Goal: Entertainment & Leisure: Consume media (video, audio)

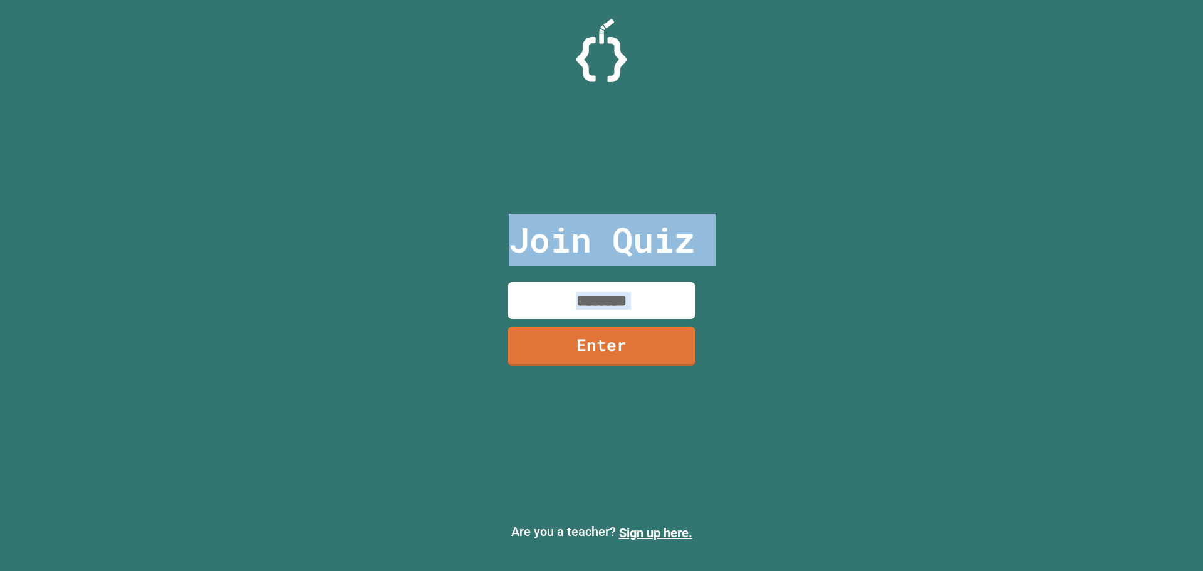
drag, startPoint x: 238, startPoint y: 402, endPoint x: 338, endPoint y: 224, distance: 204.5
click at [341, 228] on div "Join Quiz Enter Are you a teacher? Sign up here." at bounding box center [601, 285] width 1203 height 571
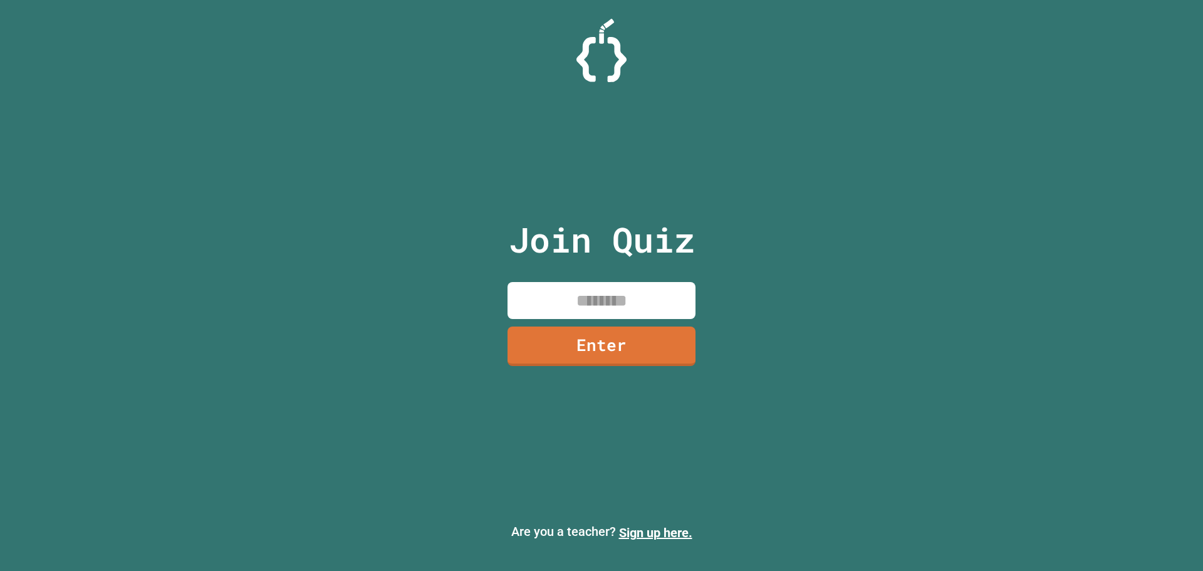
click at [766, 422] on div "Join Quiz Enter Are you a teacher? Sign up here." at bounding box center [601, 285] width 1203 height 571
click at [551, 313] on input at bounding box center [602, 300] width 188 height 37
type input "********"
click at [529, 335] on link "Enter" at bounding box center [601, 343] width 173 height 41
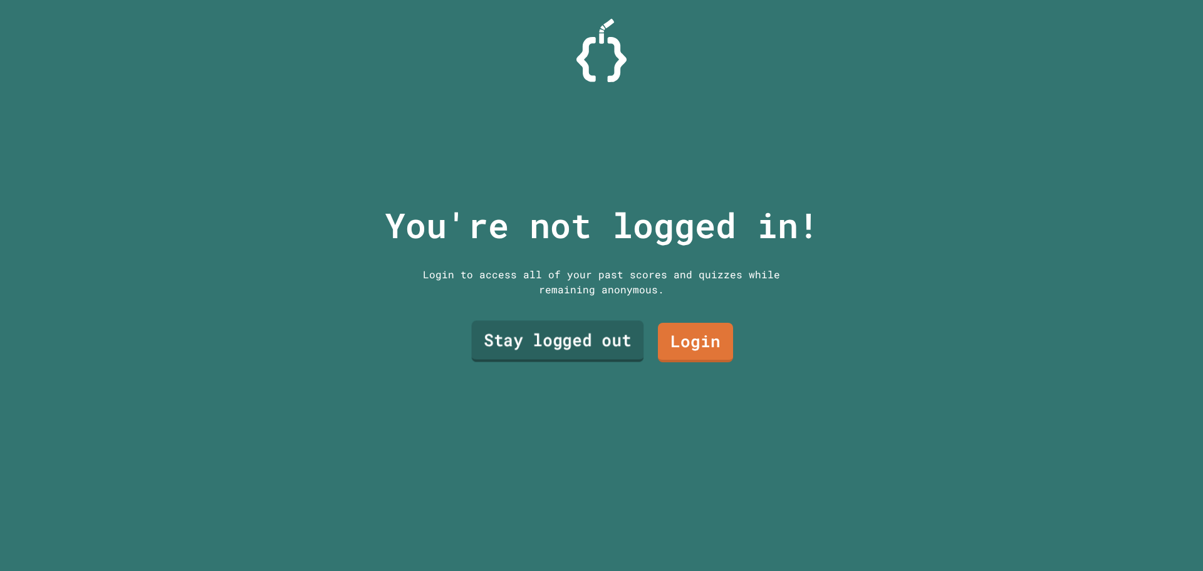
click at [528, 335] on link "Stay logged out" at bounding box center [558, 341] width 172 height 41
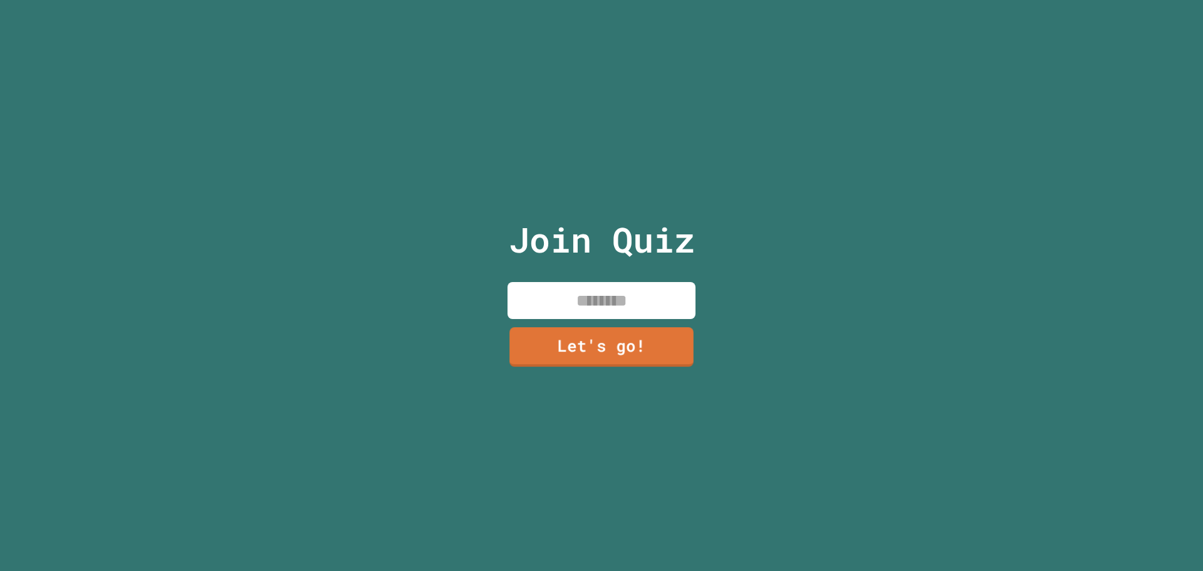
click at [551, 293] on input at bounding box center [602, 300] width 188 height 37
type input "******"
click at [548, 353] on link "Let's go!" at bounding box center [601, 344] width 181 height 41
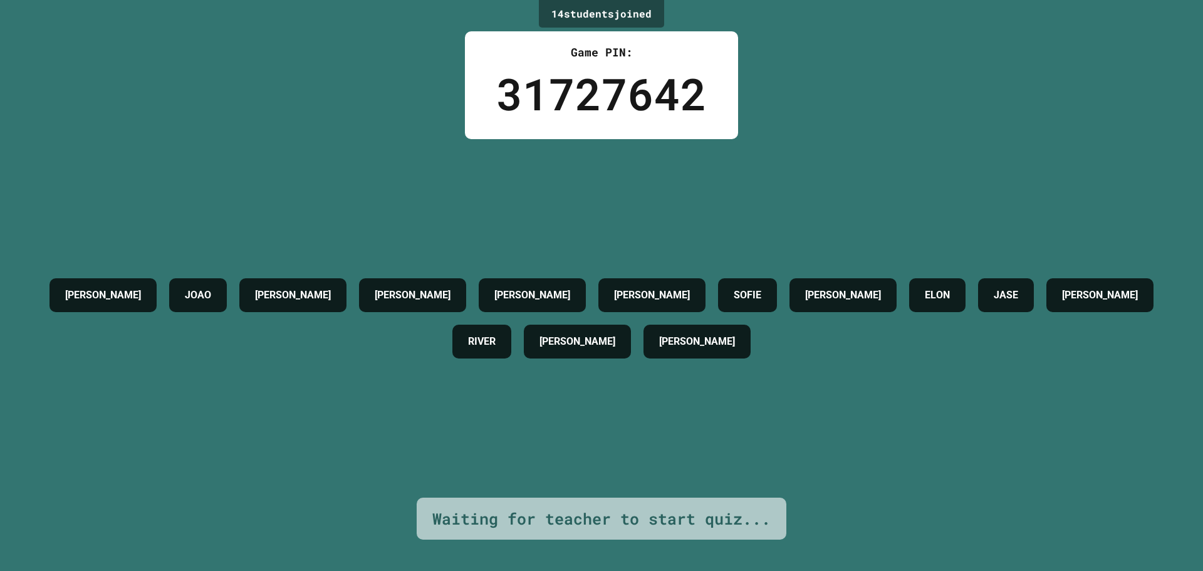
drag, startPoint x: 843, startPoint y: 427, endPoint x: 862, endPoint y: 442, distance: 24.2
click at [862, 441] on div "[PERSON_NAME] [PERSON_NAME] [PERSON_NAME] [PERSON_NAME] ELON JASE [PERSON_NAME]…" at bounding box center [601, 318] width 1140 height 358
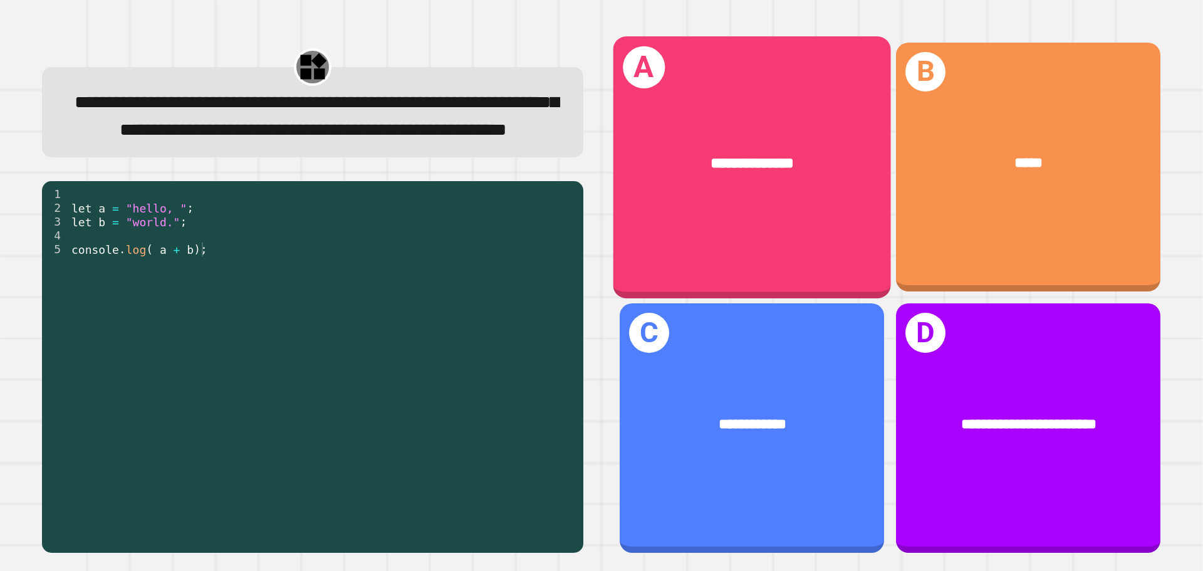
click at [738, 226] on div "**********" at bounding box center [752, 166] width 278 height 261
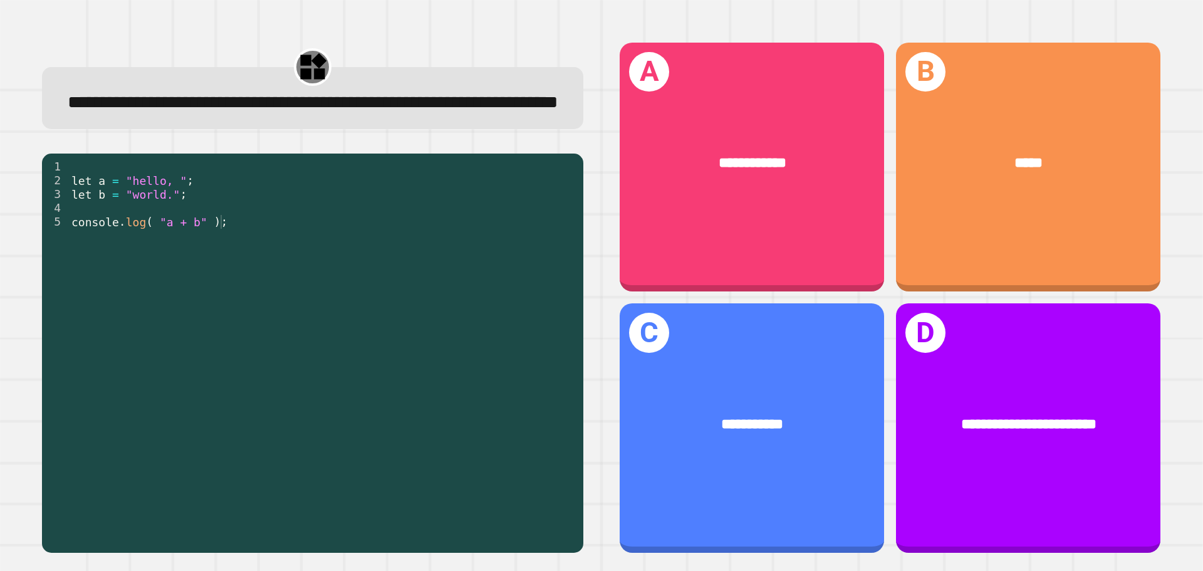
click at [490, 111] on span "**********" at bounding box center [313, 102] width 491 height 18
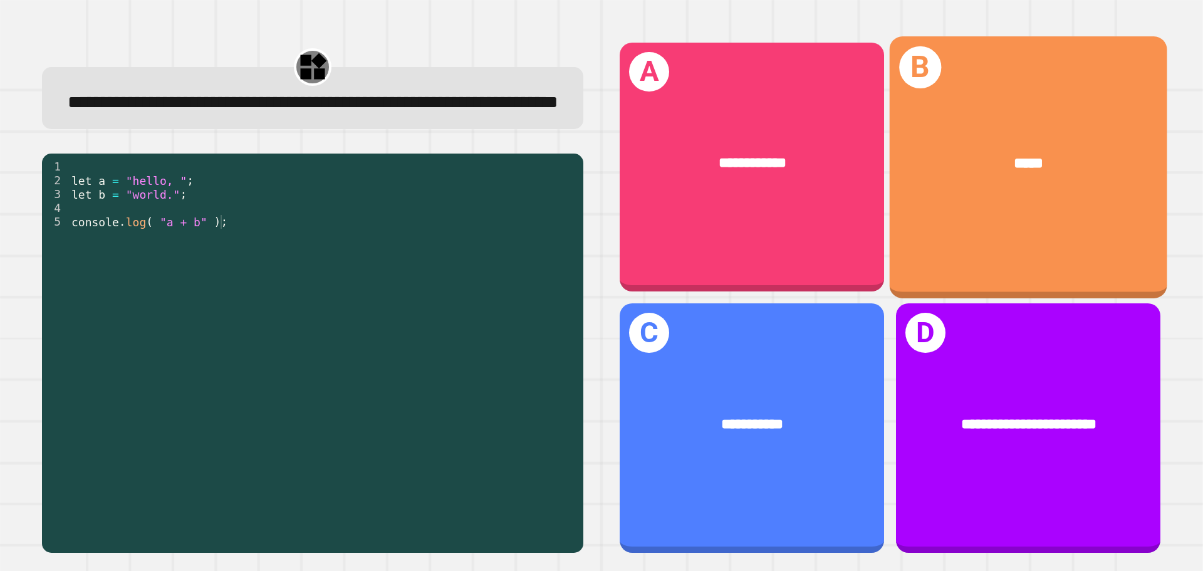
click at [901, 159] on div "*****" at bounding box center [1029, 164] width 278 height 84
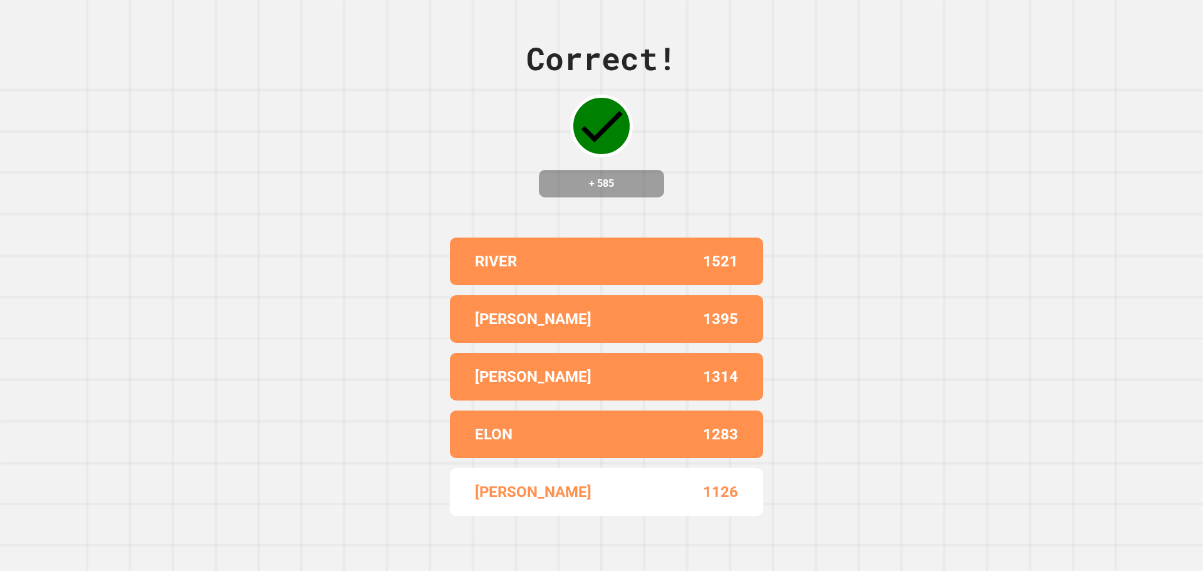
click at [645, 451] on div "RIVER 1521 [PERSON_NAME] 1395 [PERSON_NAME] 1314 ELON 1283 [PERSON_NAME] 1126" at bounding box center [601, 376] width 313 height 288
drag, startPoint x: 407, startPoint y: 321, endPoint x: 445, endPoint y: 345, distance: 45.0
click at [445, 345] on div "Correct! + 585 RIVER 1521 [PERSON_NAME] 1395 [PERSON_NAME] 1314 ELON 1283 [PERS…" at bounding box center [601, 285] width 1203 height 571
click at [578, 381] on div "[PERSON_NAME] 1314" at bounding box center [606, 377] width 313 height 48
click at [581, 384] on div "[PERSON_NAME] 1314" at bounding box center [606, 377] width 313 height 48
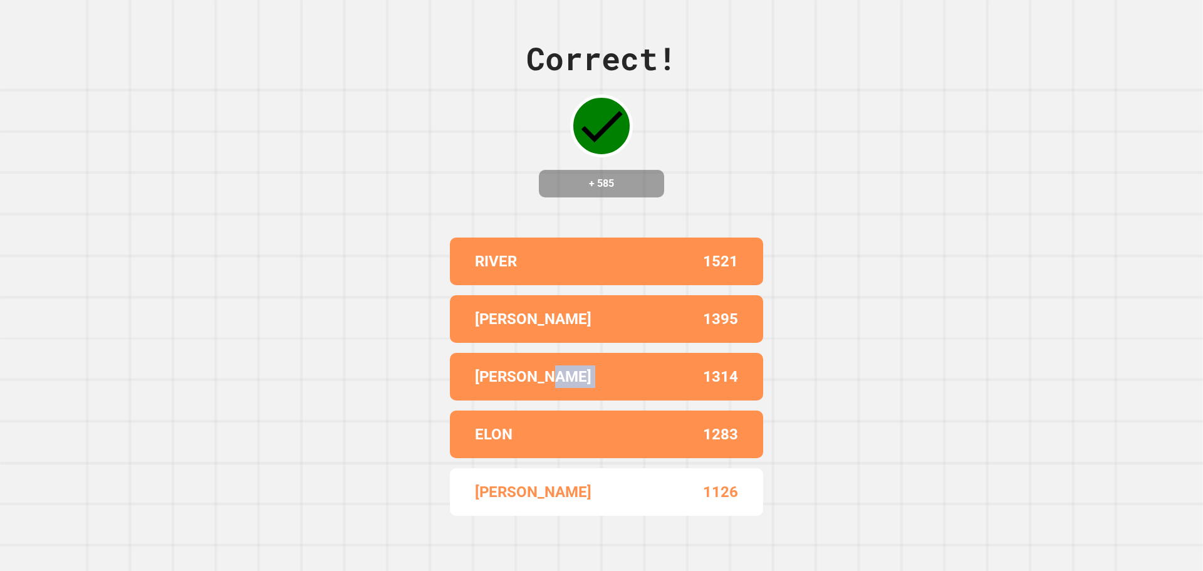
click at [583, 384] on div "[PERSON_NAME] 1314" at bounding box center [606, 377] width 313 height 48
drag, startPoint x: 108, startPoint y: 323, endPoint x: 1055, endPoint y: 237, distance: 951.3
click at [949, 263] on div "Correct! + 585 RIVER 1521 [PERSON_NAME] 1395 [PERSON_NAME] 1314 ELON 1283 [PERS…" at bounding box center [601, 285] width 1203 height 571
drag, startPoint x: 699, startPoint y: 242, endPoint x: 707, endPoint y: 240, distance: 7.9
click at [710, 244] on div "RIVER 1521" at bounding box center [606, 261] width 313 height 48
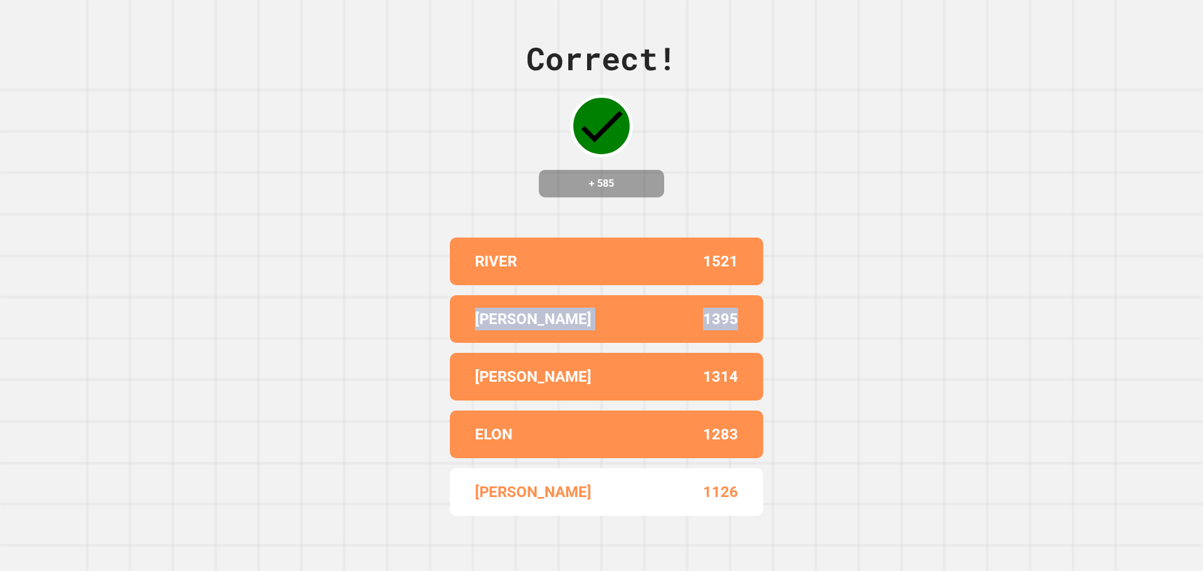
drag, startPoint x: 940, startPoint y: 253, endPoint x: 1202, endPoint y: 316, distance: 270.1
click at [1202, 316] on div "Correct! + 585 RIVER 1521 [PERSON_NAME] 1395 [PERSON_NAME] 1314 ELON 1283 [PERS…" at bounding box center [601, 285] width 1203 height 571
click at [394, 358] on div "Correct! + 585 RIVER 1521 [PERSON_NAME] 1395 [PERSON_NAME] 1314 ELON 1283 [PERS…" at bounding box center [601, 285] width 1203 height 571
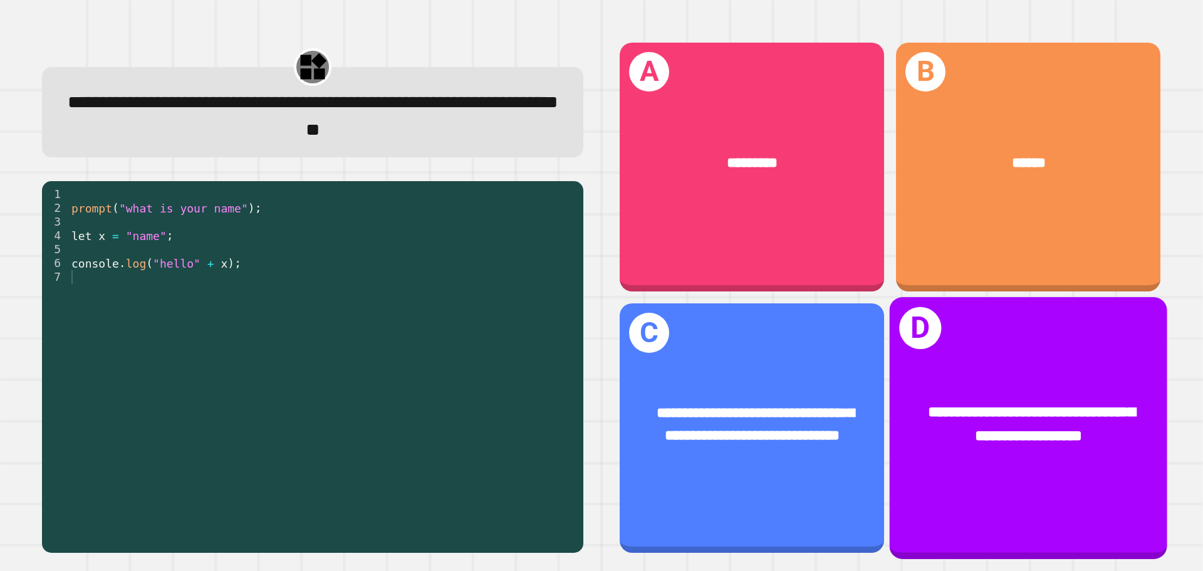
drag, startPoint x: 1070, startPoint y: 482, endPoint x: 1079, endPoint y: 488, distance: 10.8
click at [1079, 488] on div "**********" at bounding box center [1029, 427] width 278 height 261
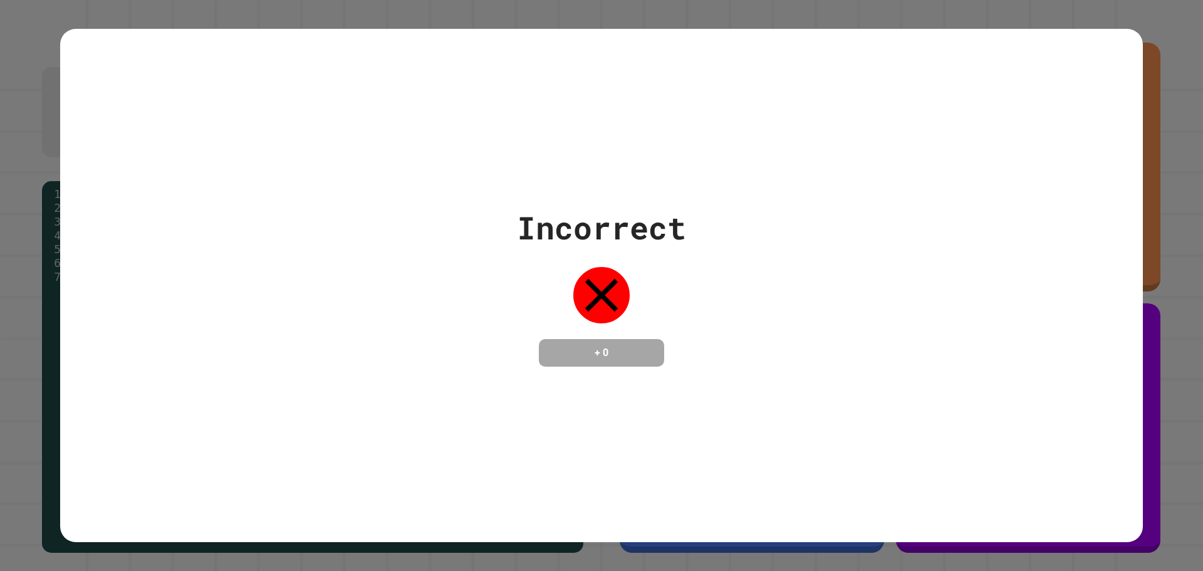
click at [1083, 487] on div "Incorrect + 0" at bounding box center [601, 286] width 1083 height 514
click at [563, 356] on h4 "+ 0" at bounding box center [601, 352] width 100 height 15
click at [739, 369] on div "Incorrect + 0" at bounding box center [601, 286] width 1083 height 514
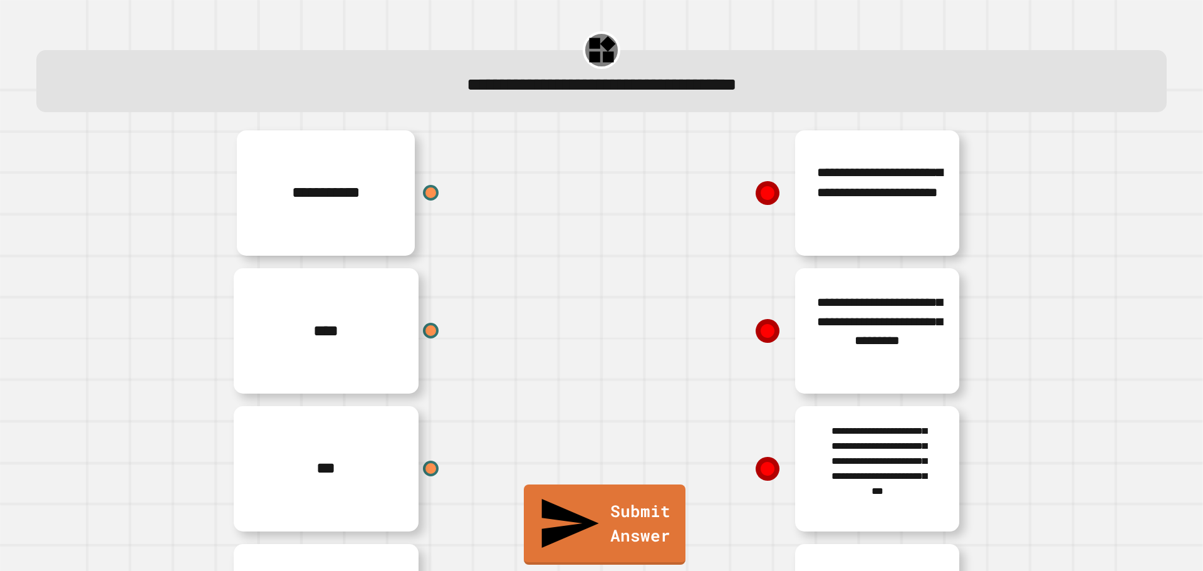
scroll to position [137, 0]
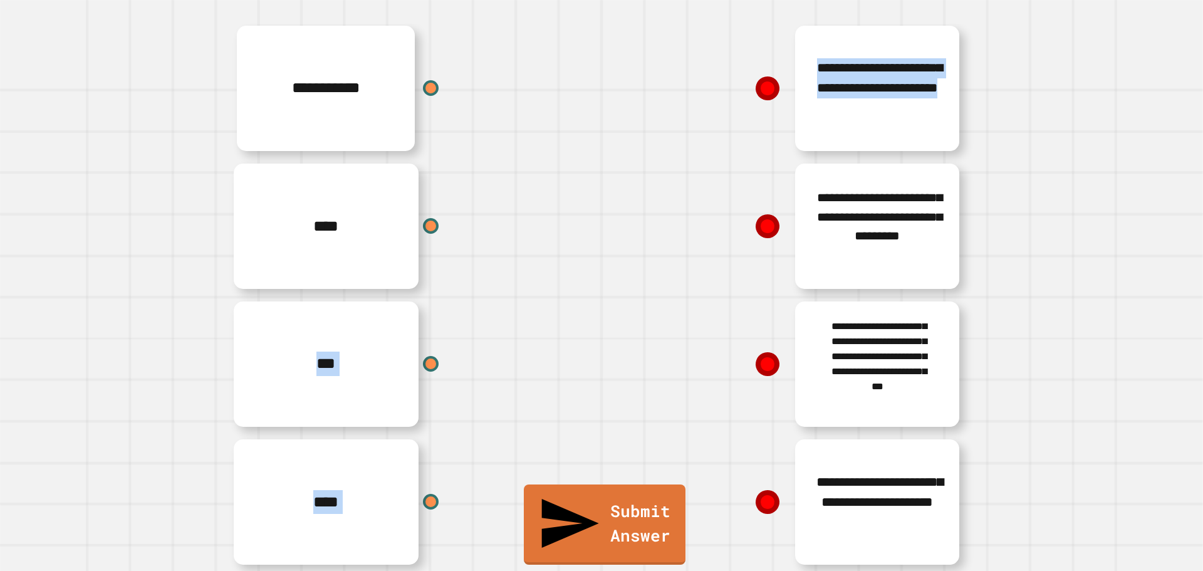
drag, startPoint x: 751, startPoint y: 200, endPoint x: 496, endPoint y: 230, distance: 256.8
click at [496, 230] on div "**********" at bounding box center [602, 294] width 752 height 551
drag, startPoint x: 591, startPoint y: 202, endPoint x: 584, endPoint y: 206, distance: 7.9
click at [590, 206] on div "****" at bounding box center [414, 226] width 376 height 138
drag, startPoint x: 433, startPoint y: 269, endPoint x: 427, endPoint y: 277, distance: 9.8
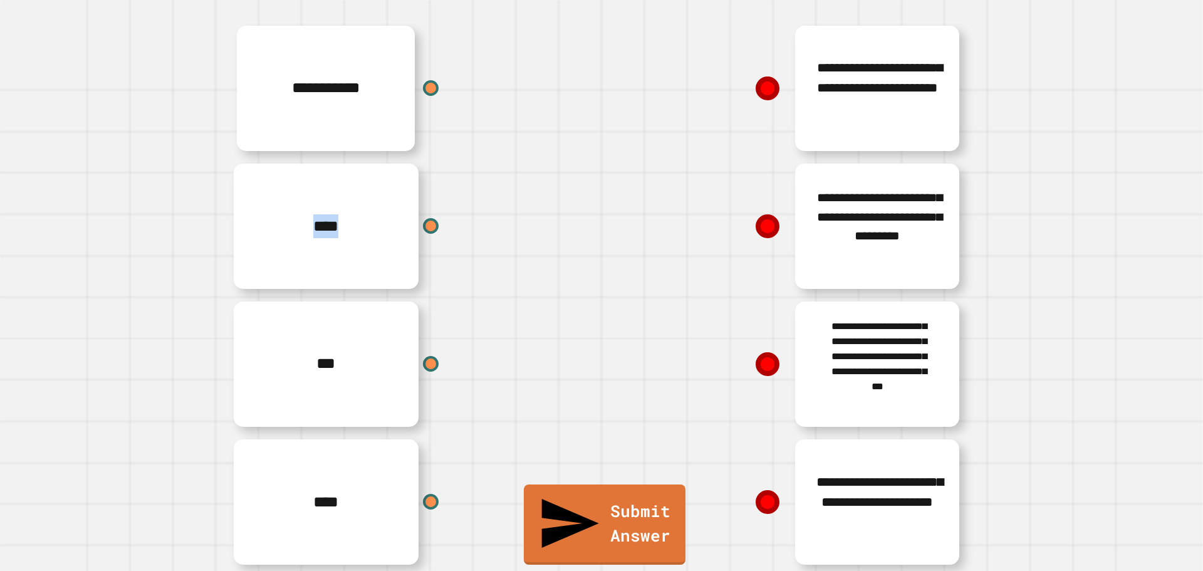
click at [427, 277] on div "**********" at bounding box center [414, 294] width 376 height 551
click at [548, 340] on div "***" at bounding box center [414, 364] width 376 height 138
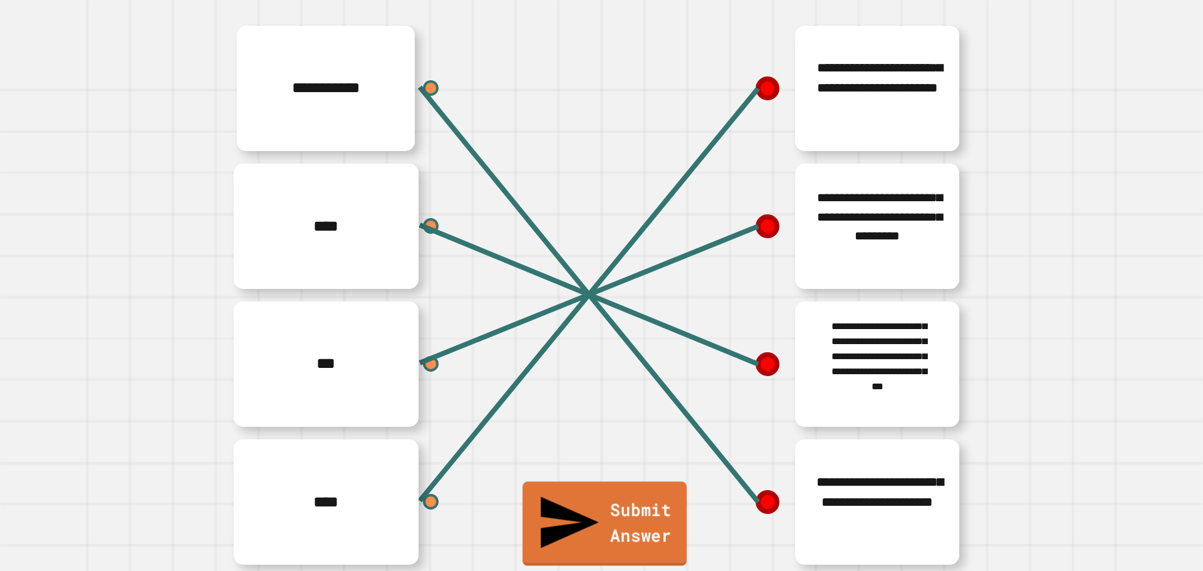
click at [598, 541] on link "Submit Answer" at bounding box center [605, 523] width 164 height 84
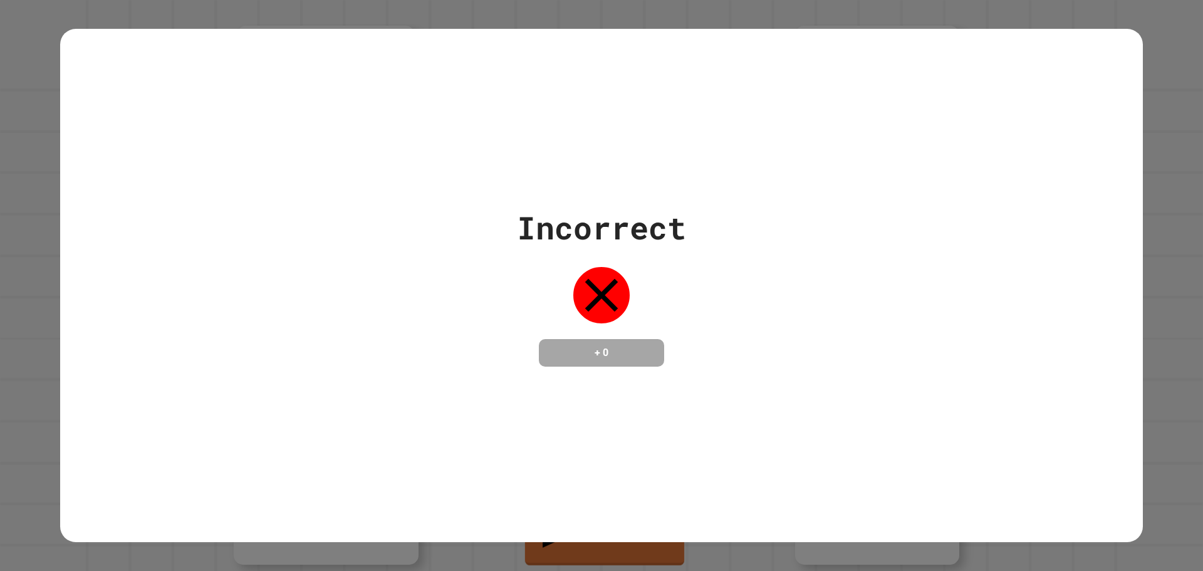
drag, startPoint x: 586, startPoint y: 319, endPoint x: 591, endPoint y: 325, distance: 7.1
click at [588, 323] on div "Incorrect + 0" at bounding box center [601, 285] width 169 height 162
drag, startPoint x: 655, startPoint y: 420, endPoint x: 652, endPoint y: 407, distance: 13.5
click at [654, 419] on div "Incorrect + 0" at bounding box center [601, 286] width 1083 height 514
drag, startPoint x: 691, startPoint y: 263, endPoint x: 559, endPoint y: 248, distance: 133.0
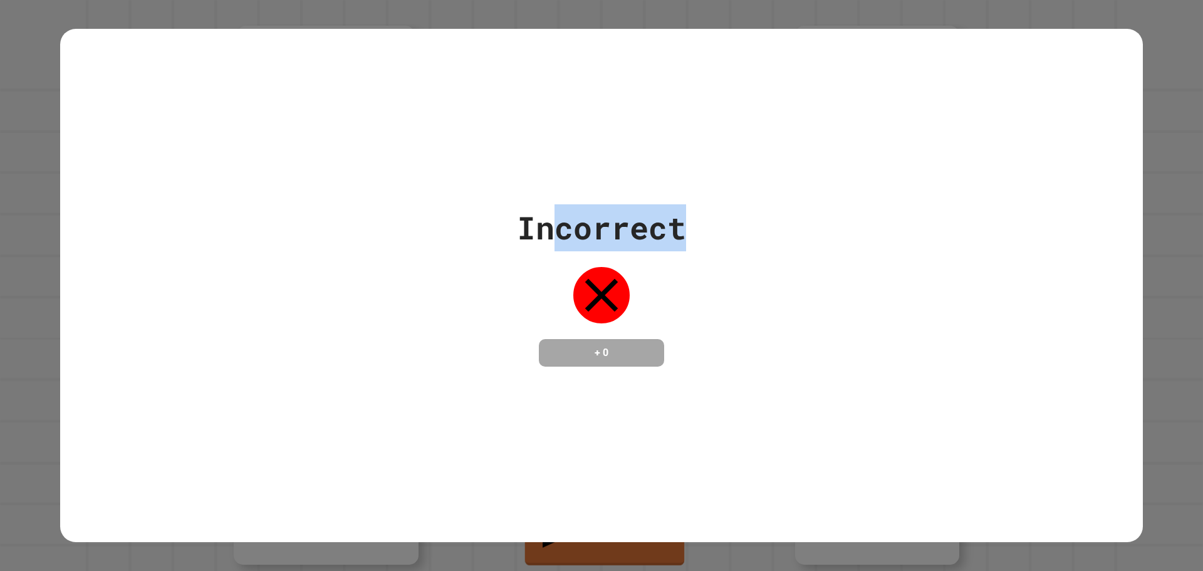
click at [559, 248] on div "Incorrect + 0" at bounding box center [601, 285] width 1083 height 162
click at [701, 284] on div "Incorrect + 0" at bounding box center [601, 285] width 1083 height 162
drag, startPoint x: 361, startPoint y: 138, endPoint x: 474, endPoint y: 158, distance: 115.1
click at [450, 154] on div "Incorrect + 0" at bounding box center [601, 286] width 1083 height 514
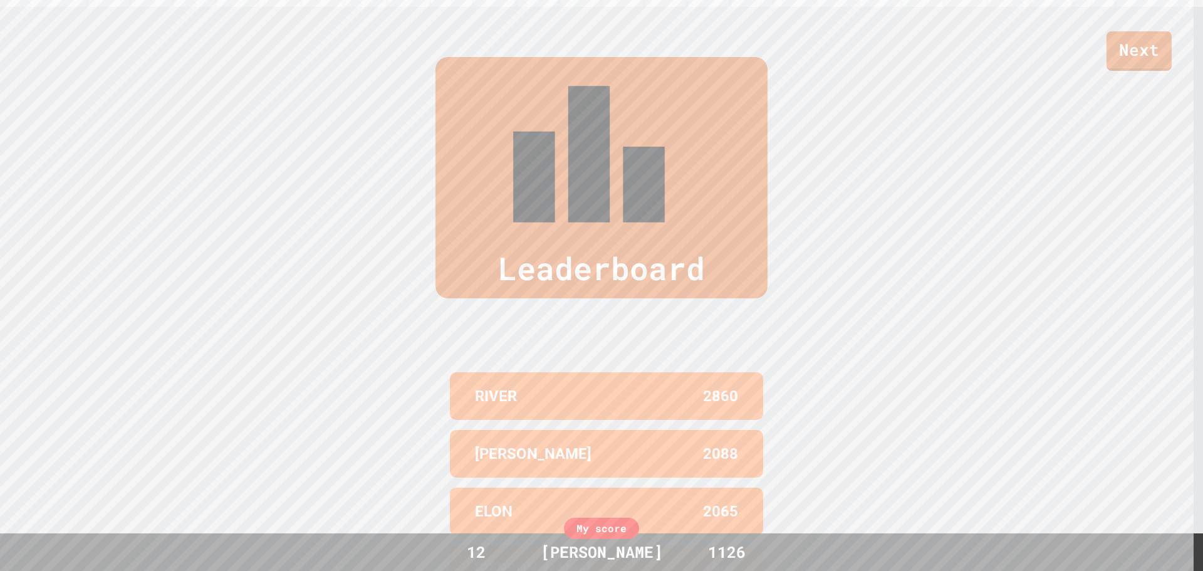
scroll to position [576, 0]
